Goal: Task Accomplishment & Management: Use online tool/utility

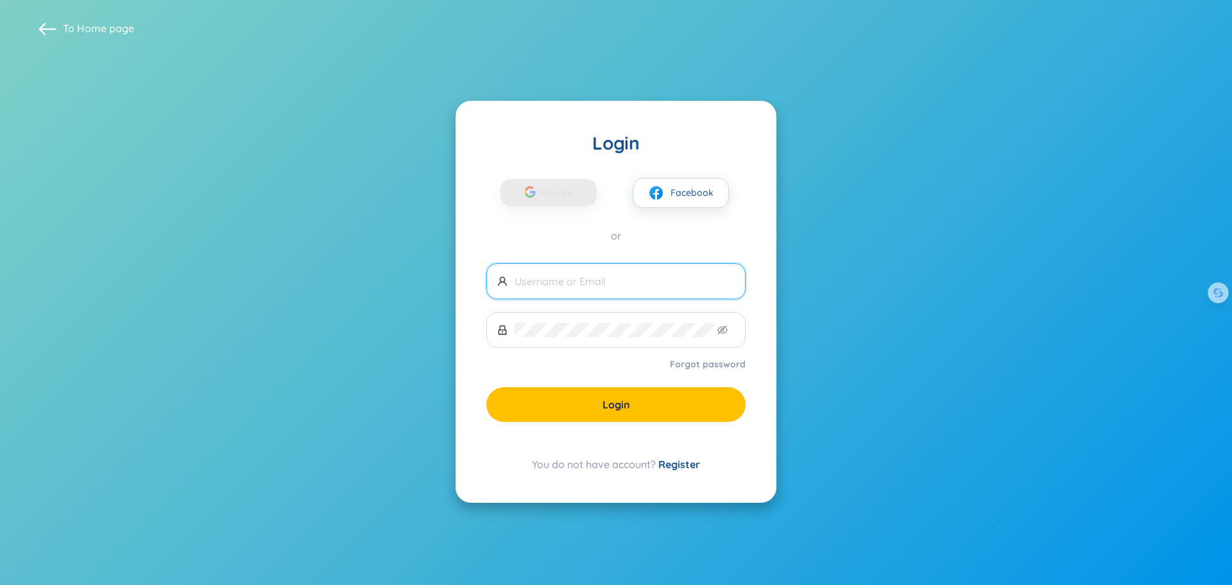
click at [559, 286] on input "text" at bounding box center [625, 281] width 220 height 14
click at [551, 196] on span "Google" at bounding box center [560, 192] width 37 height 27
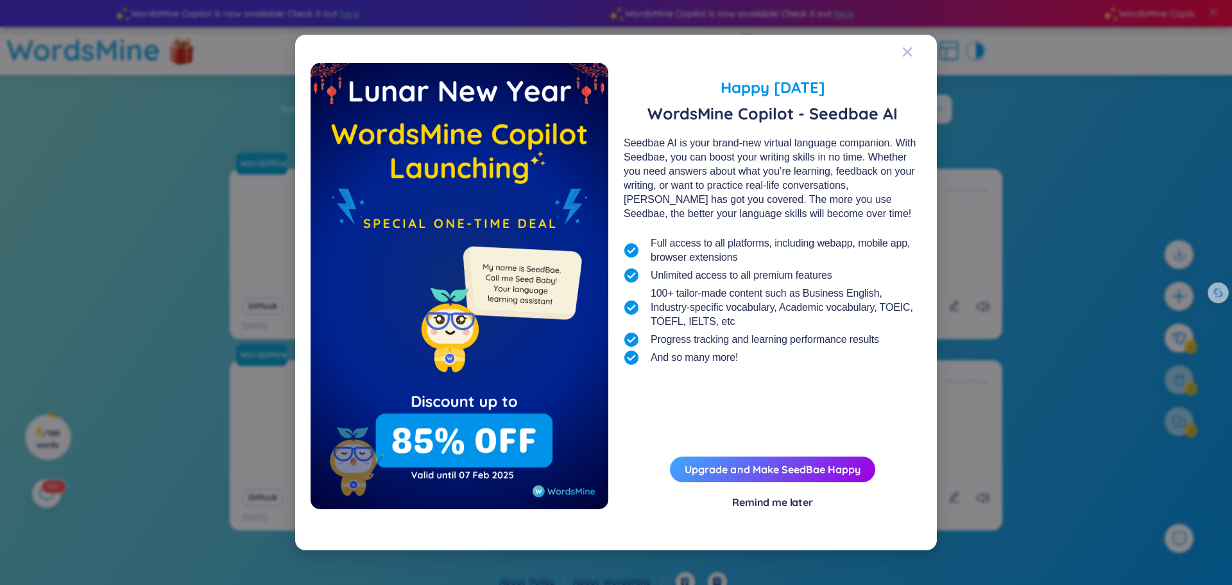
click at [796, 509] on div "Happy [DATE] WordsMine Copilot - Seedbae AI Seedbae AI is your brand-new virtua…" at bounding box center [616, 298] width 611 height 471
click at [801, 501] on div "Remind me later" at bounding box center [772, 502] width 81 height 14
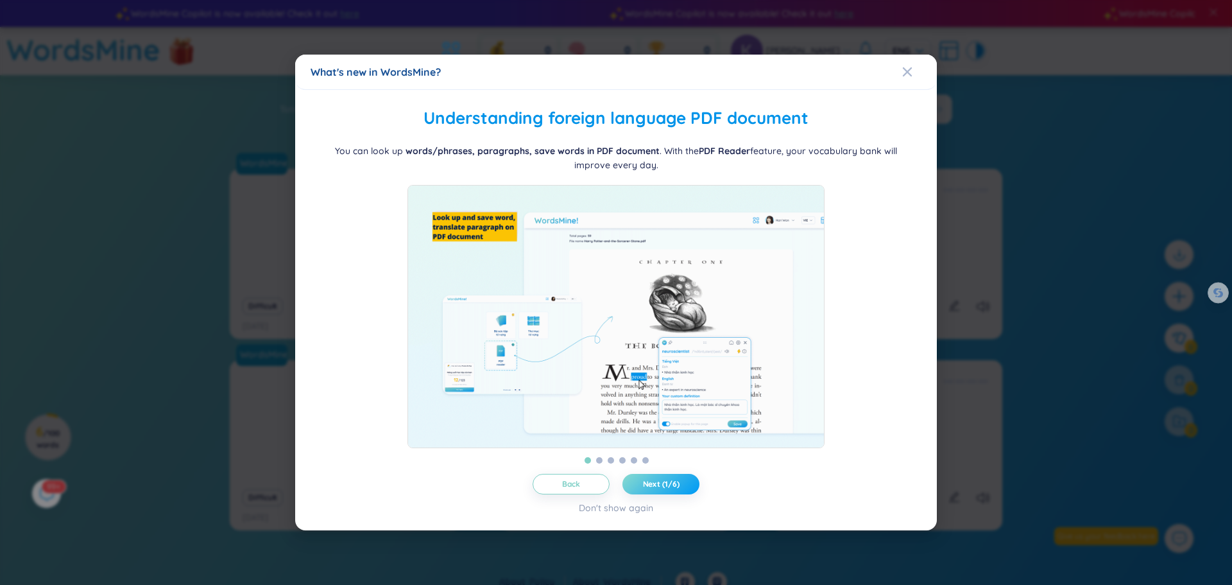
click at [656, 489] on span "Next (1/6)" at bounding box center [661, 484] width 37 height 10
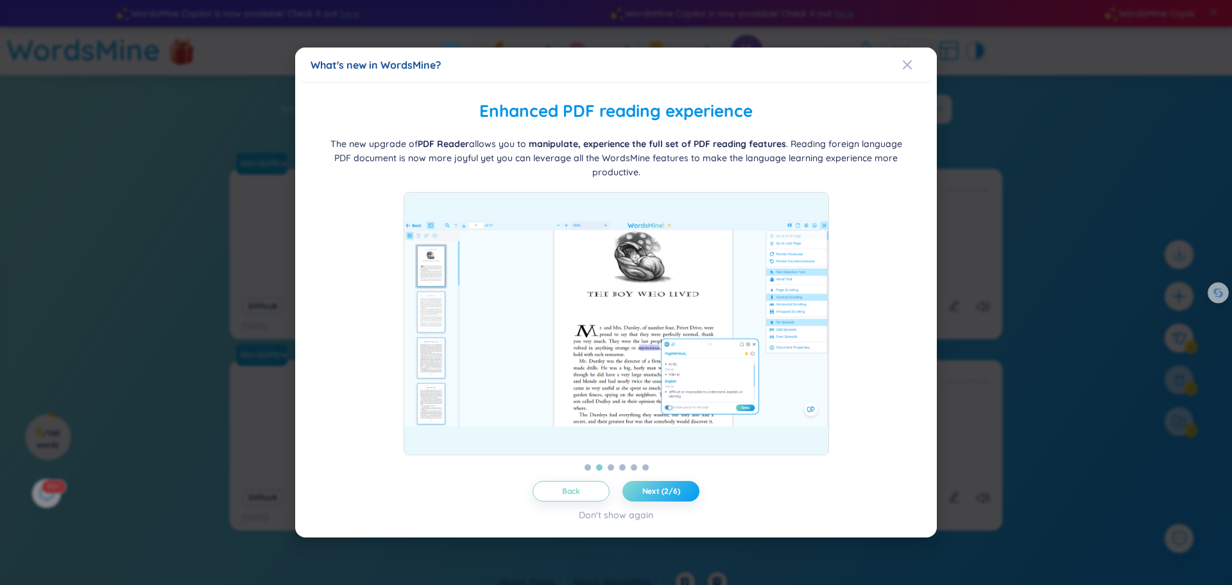
click at [656, 489] on span "Next (2/6)" at bounding box center [661, 491] width 38 height 10
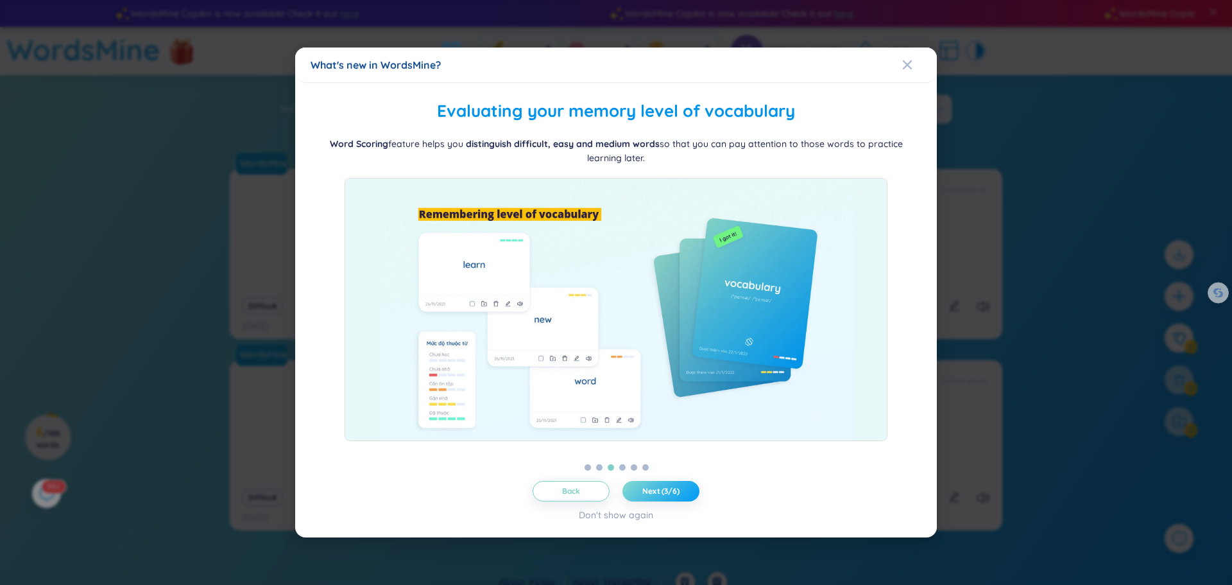
click at [656, 489] on span "Next (3/6)" at bounding box center [660, 491] width 37 height 10
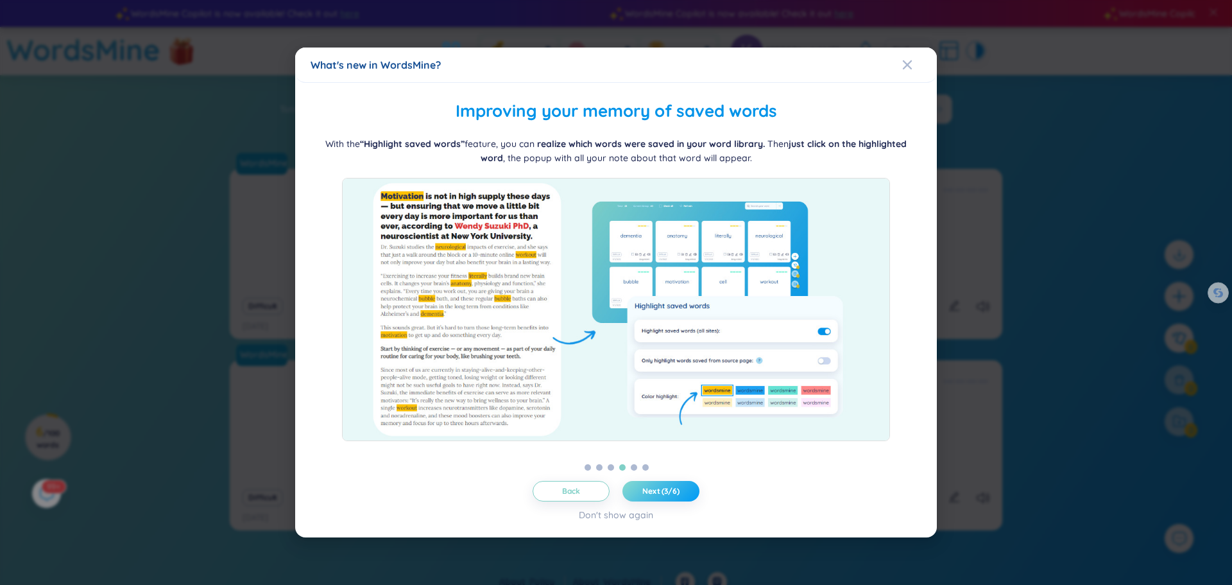
click at [656, 489] on span "Next (3/6)" at bounding box center [660, 491] width 37 height 10
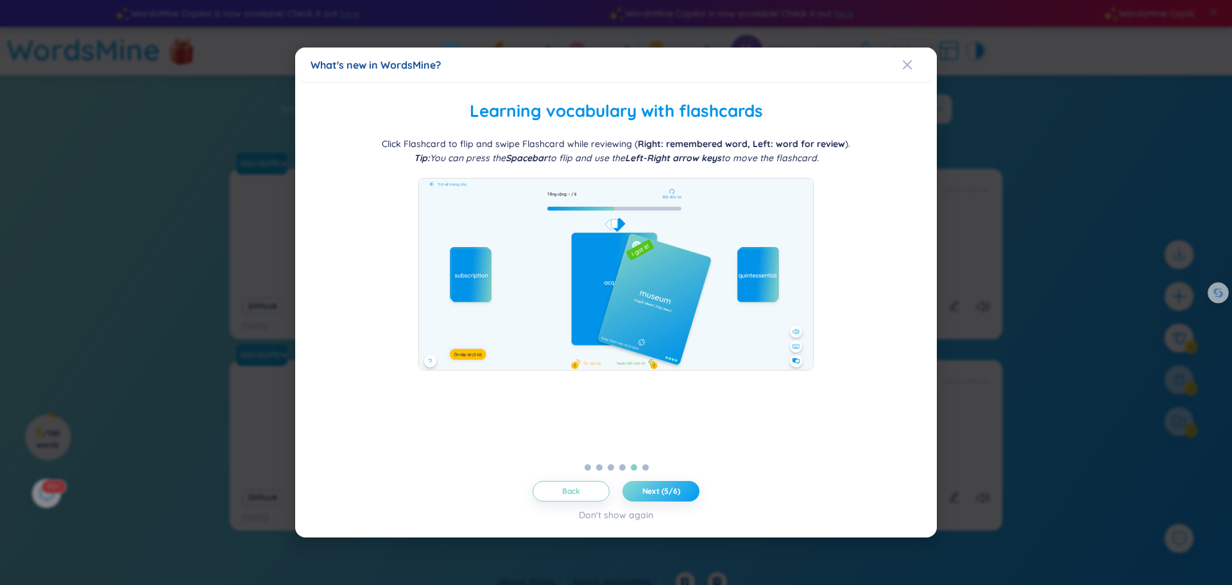
click at [656, 489] on span "Next (5/6)" at bounding box center [661, 491] width 38 height 10
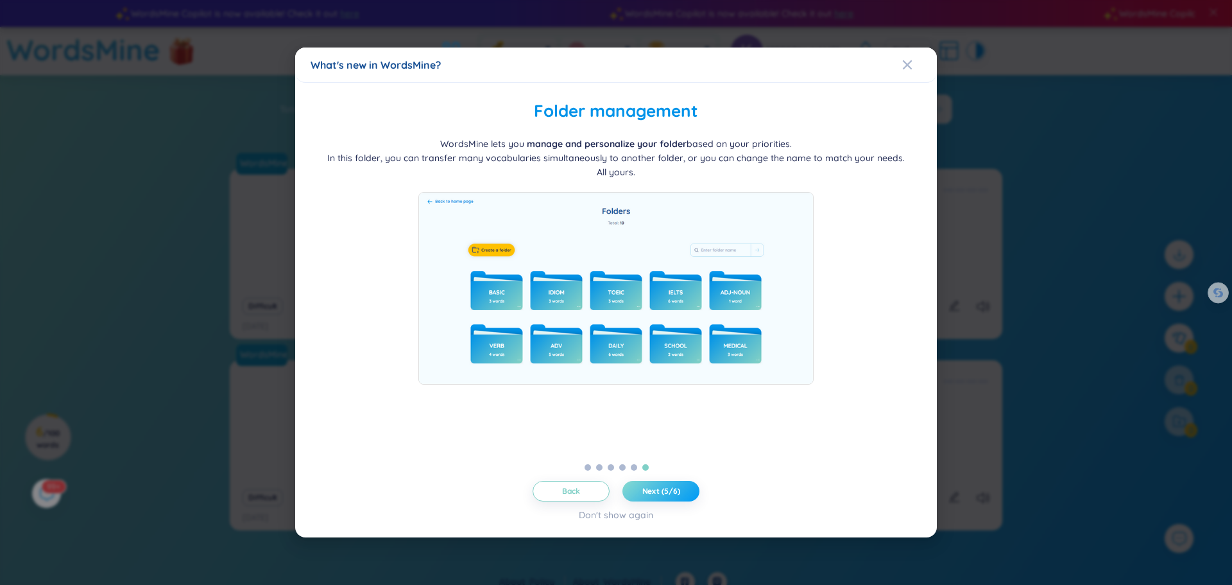
click at [656, 489] on span "Next (5/6)" at bounding box center [661, 491] width 38 height 10
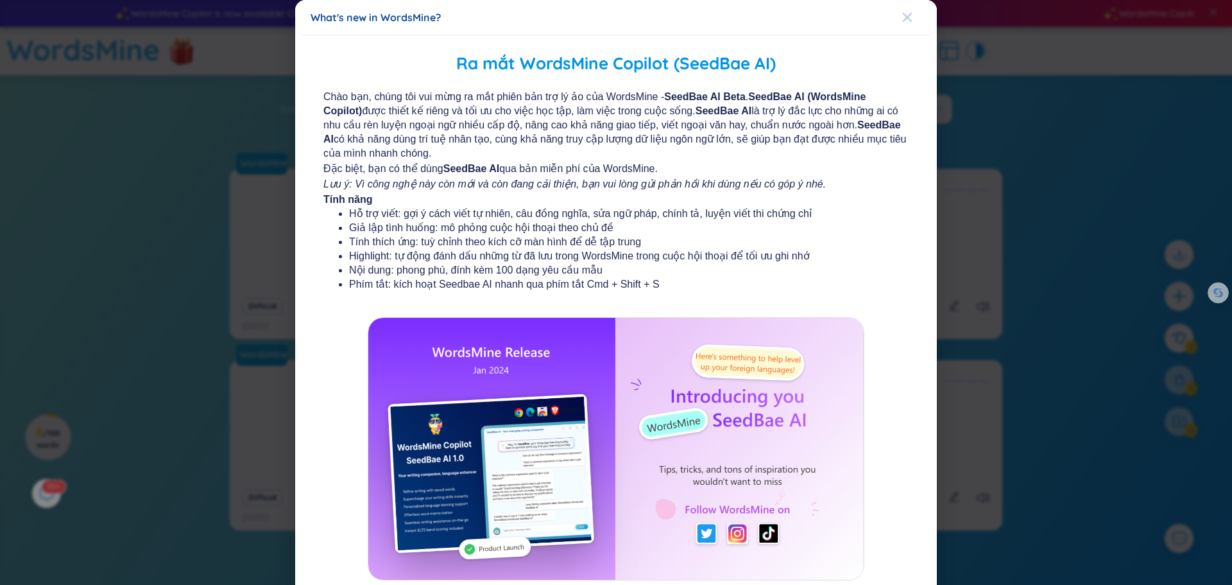
click at [909, 11] on span "Close" at bounding box center [919, 17] width 35 height 35
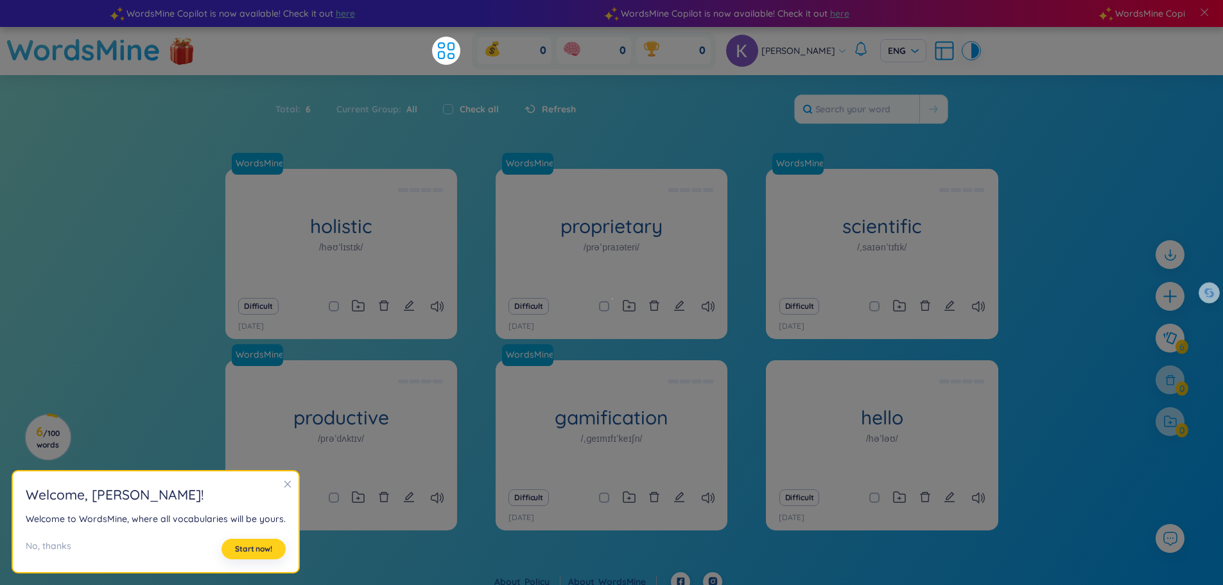
click at [255, 551] on span "Start now!" at bounding box center [253, 549] width 37 height 10
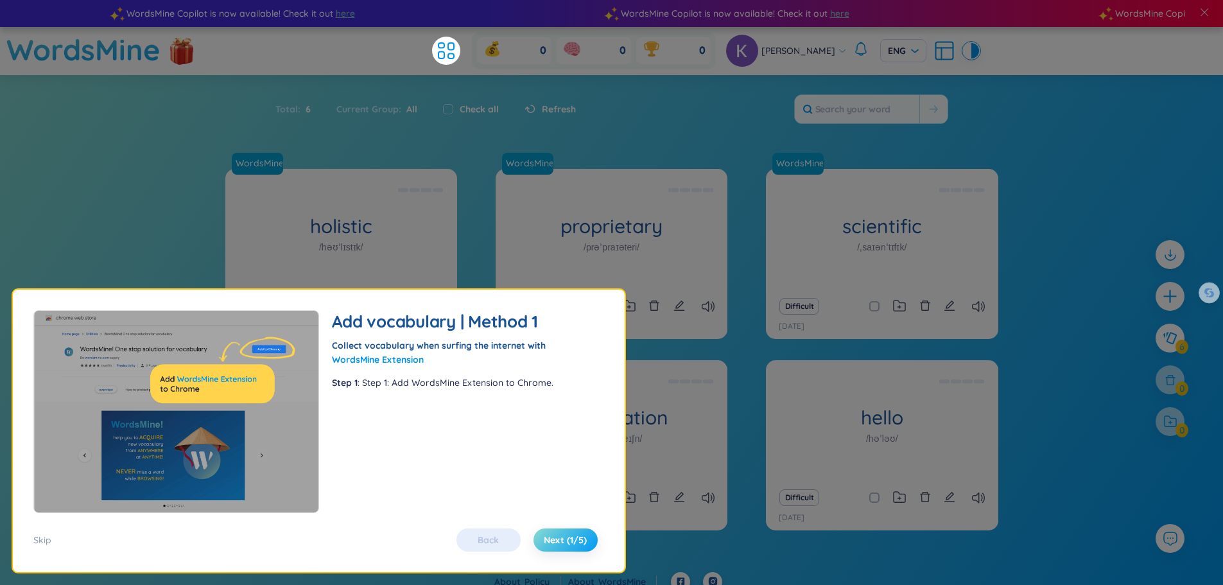
click at [569, 542] on span "Next (1/5)" at bounding box center [565, 539] width 43 height 13
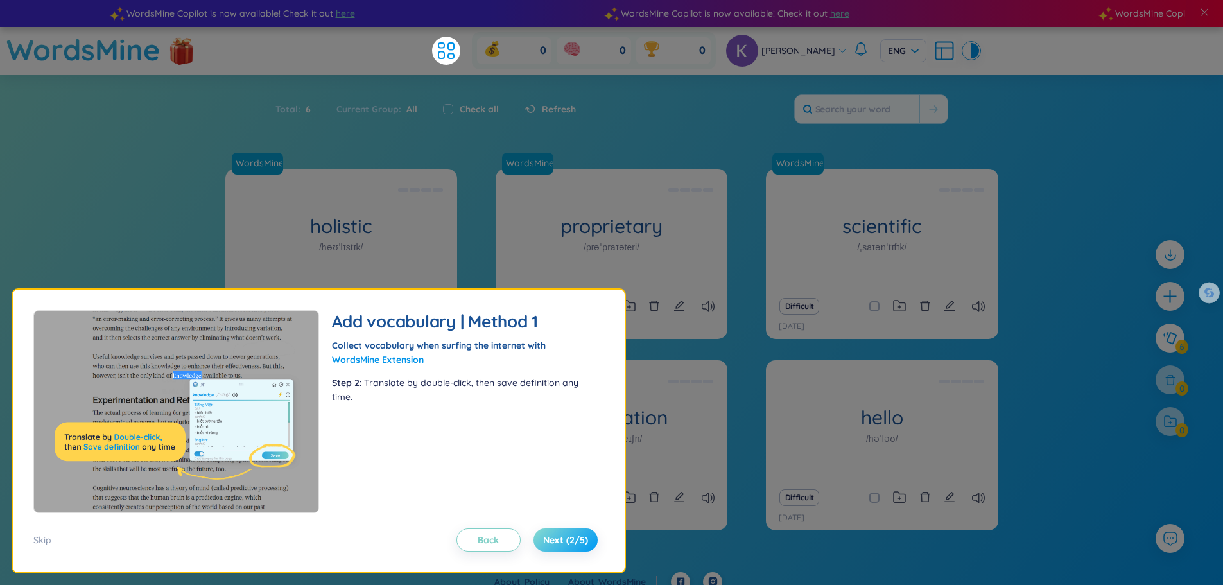
click at [569, 542] on span "Next (2/5)" at bounding box center [565, 539] width 45 height 13
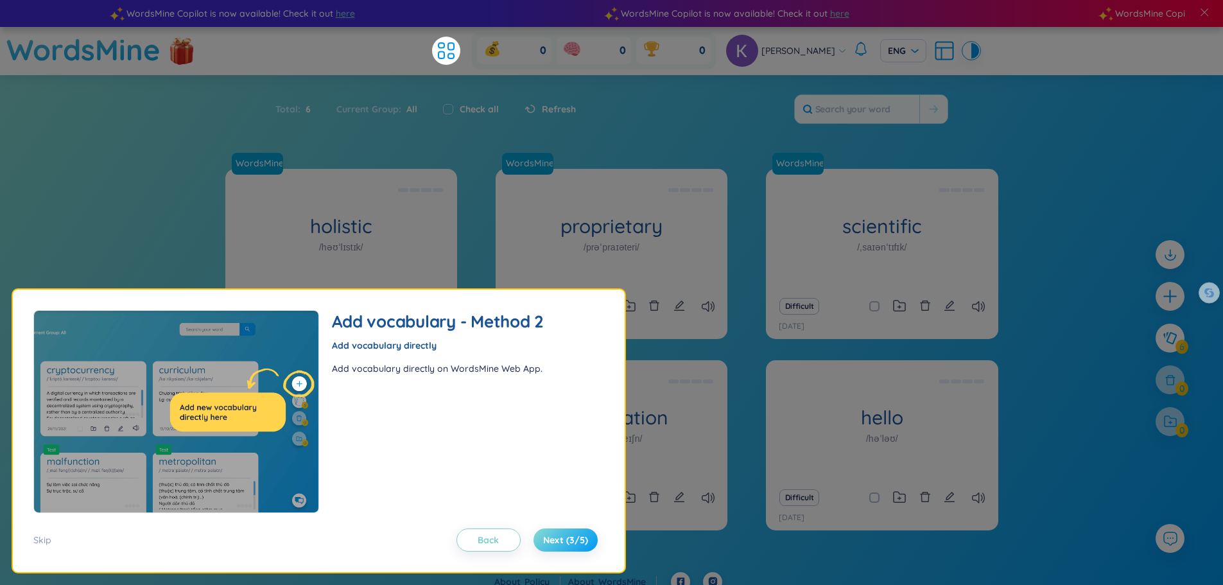
click at [569, 542] on span "Next (3/5)" at bounding box center [565, 539] width 45 height 13
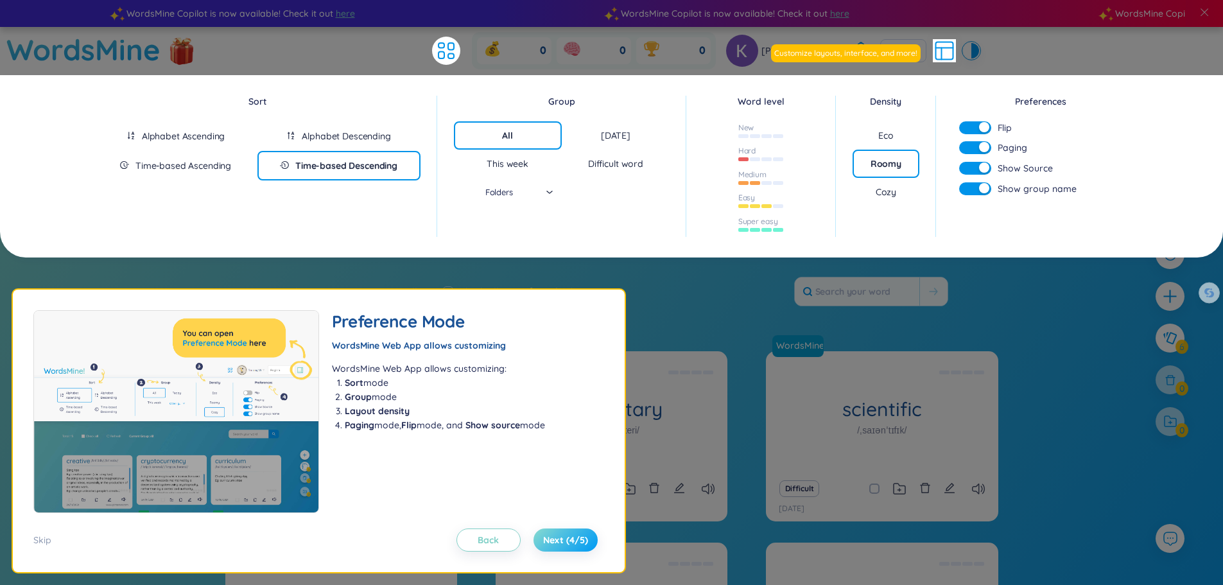
click at [569, 542] on span "Next (4/5)" at bounding box center [565, 539] width 45 height 13
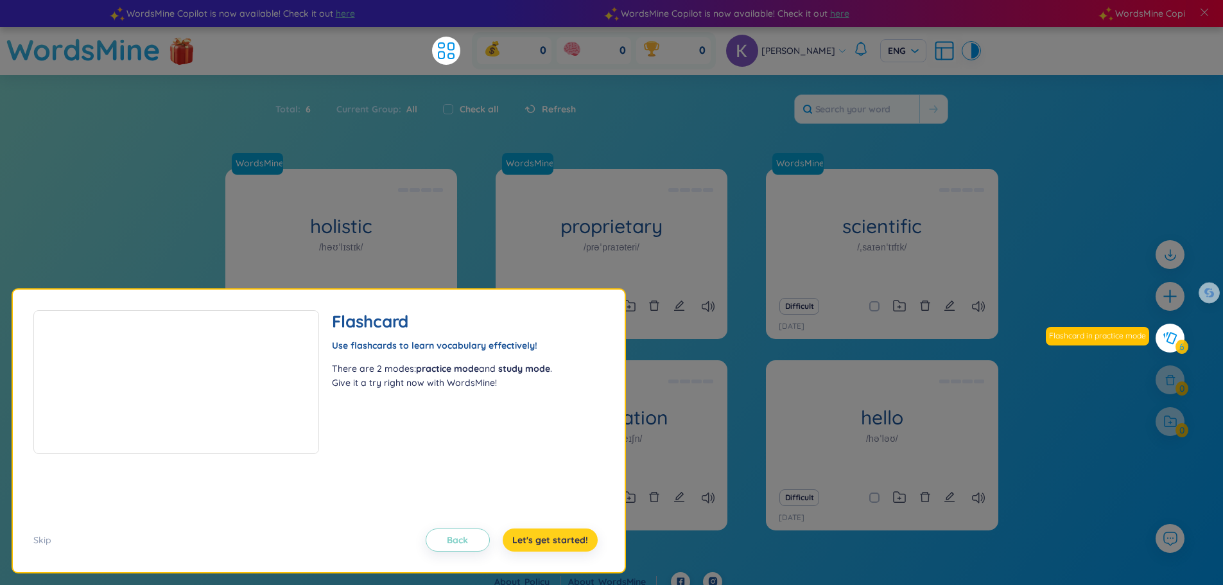
click at [565, 543] on span "Let's get started!" at bounding box center [550, 539] width 76 height 13
